Goal: Task Accomplishment & Management: Manage account settings

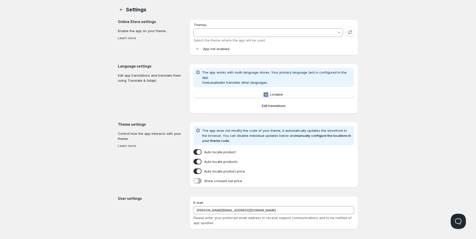
type input "Gameday Sports - Staging Dev"
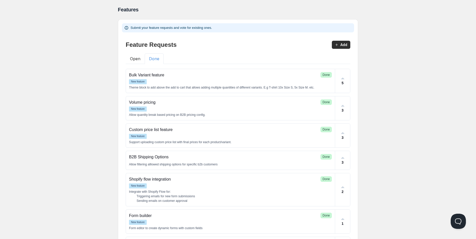
click at [154, 58] on button "Done" at bounding box center [154, 58] width 19 height 11
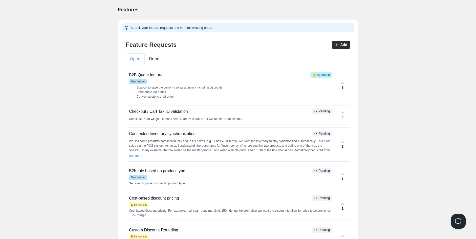
click at [138, 56] on button "Open" at bounding box center [135, 58] width 19 height 11
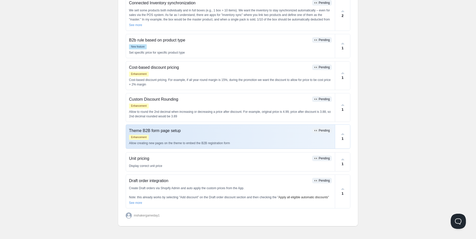
scroll to position [131, 0]
